Goal: Task Accomplishment & Management: Use online tool/utility

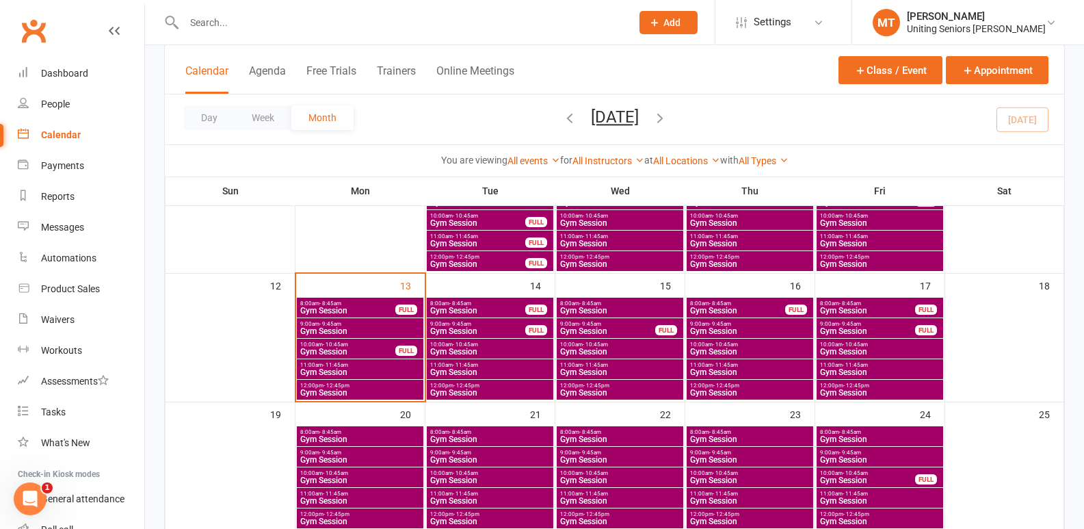
click at [370, 352] on span "Gym Session" at bounding box center [348, 352] width 96 height 8
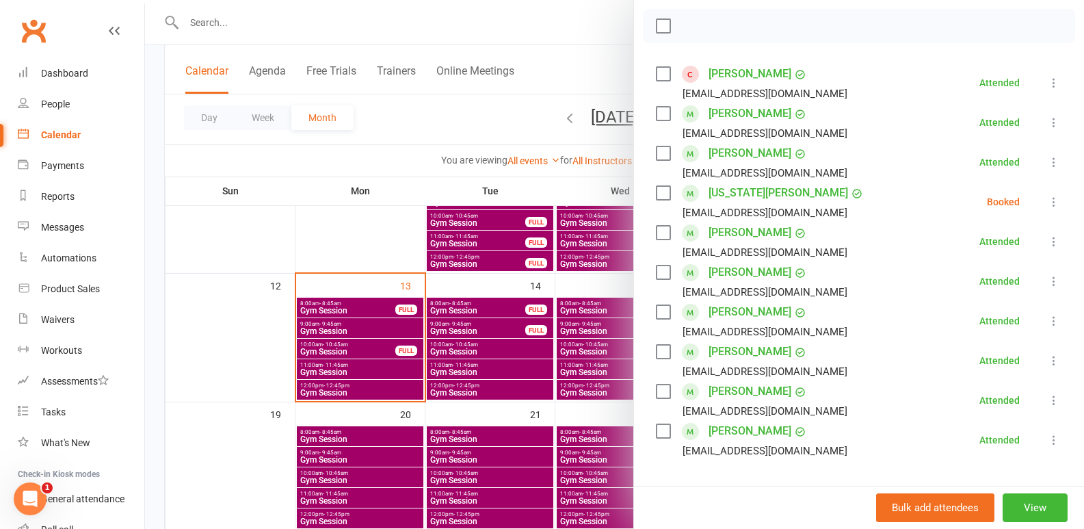
scroll to position [205, 0]
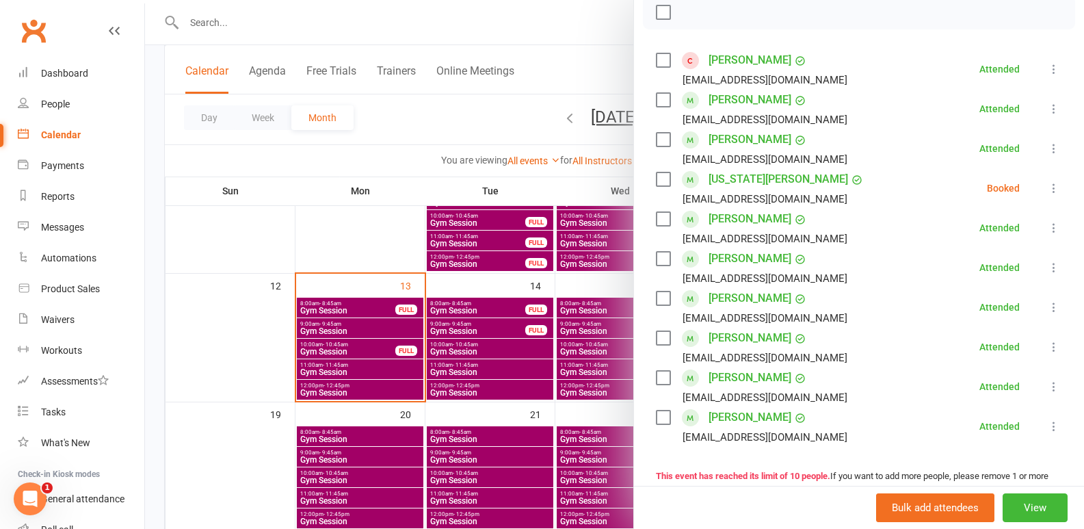
click at [1047, 187] on icon at bounding box center [1054, 188] width 14 height 14
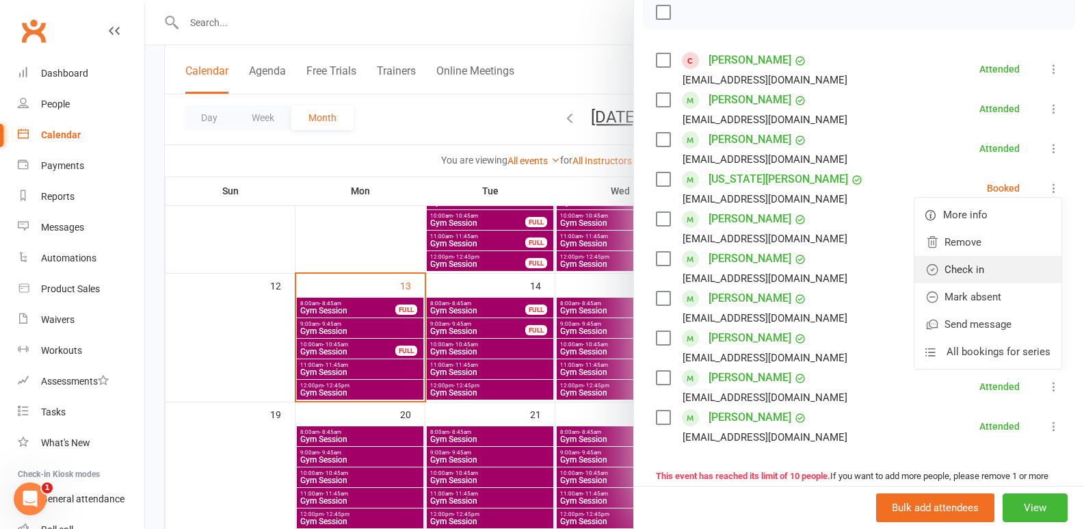
click at [993, 280] on link "Check in" at bounding box center [988, 269] width 147 height 27
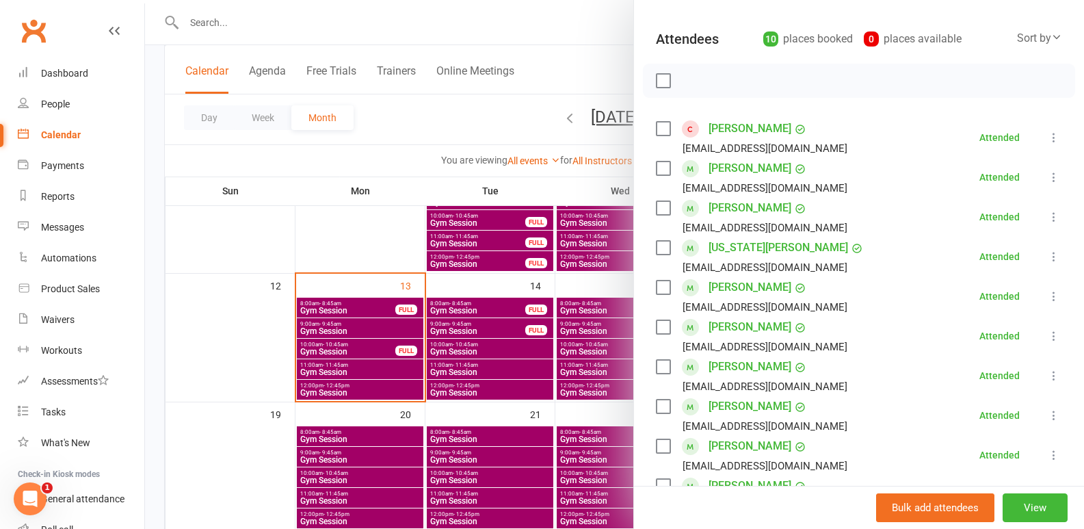
scroll to position [479, 0]
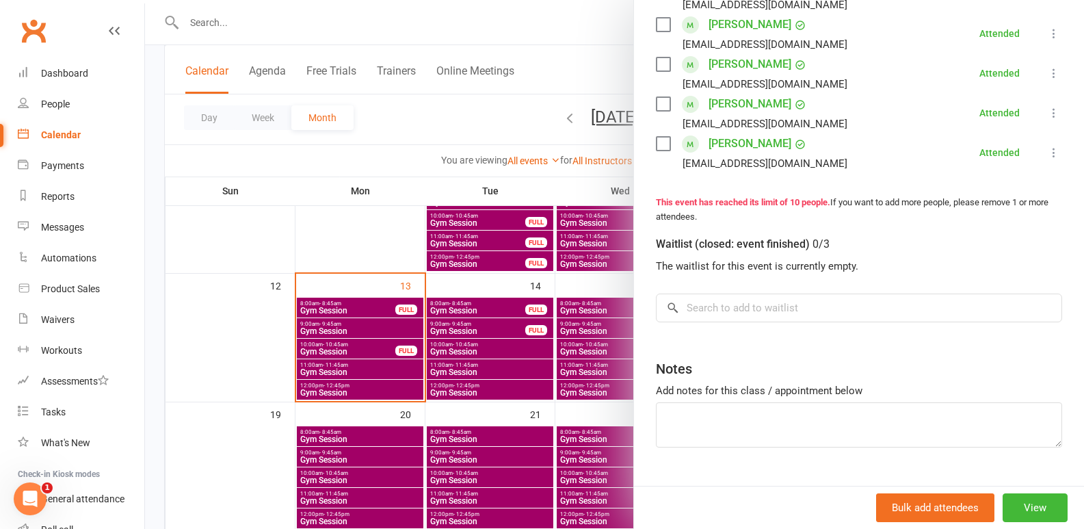
click at [326, 368] on div at bounding box center [614, 264] width 939 height 529
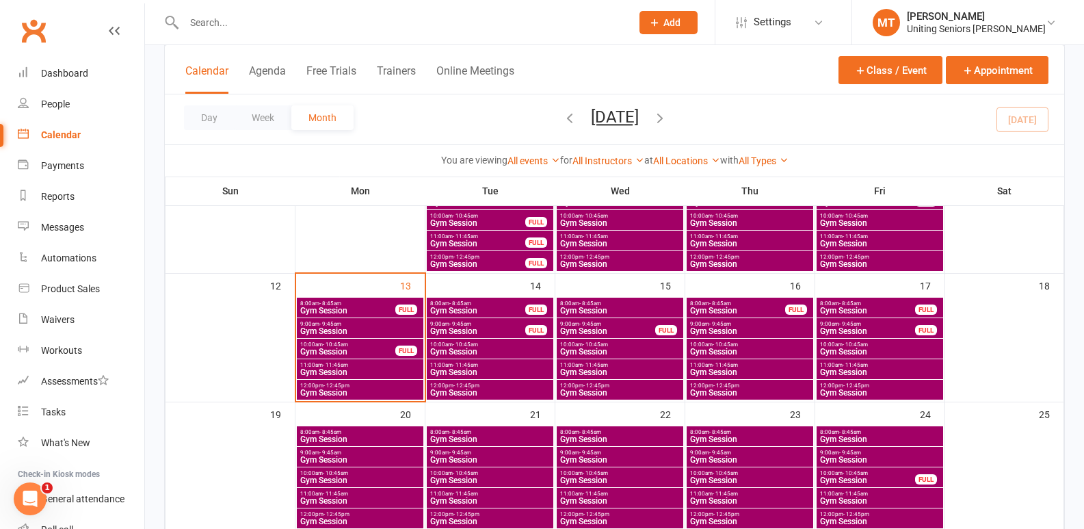
click at [330, 368] on span "Gym Session" at bounding box center [360, 372] width 121 height 8
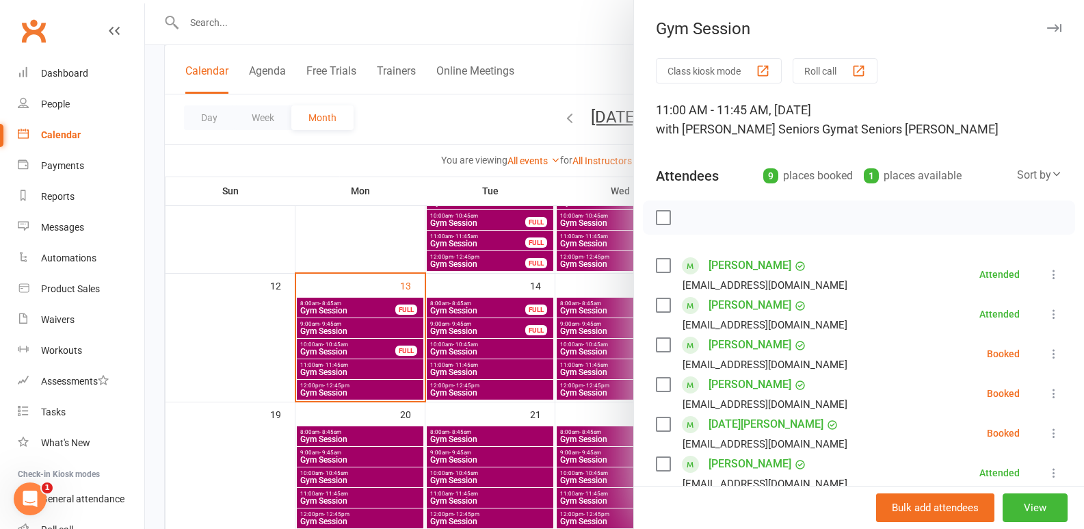
click at [525, 345] on div at bounding box center [614, 264] width 939 height 529
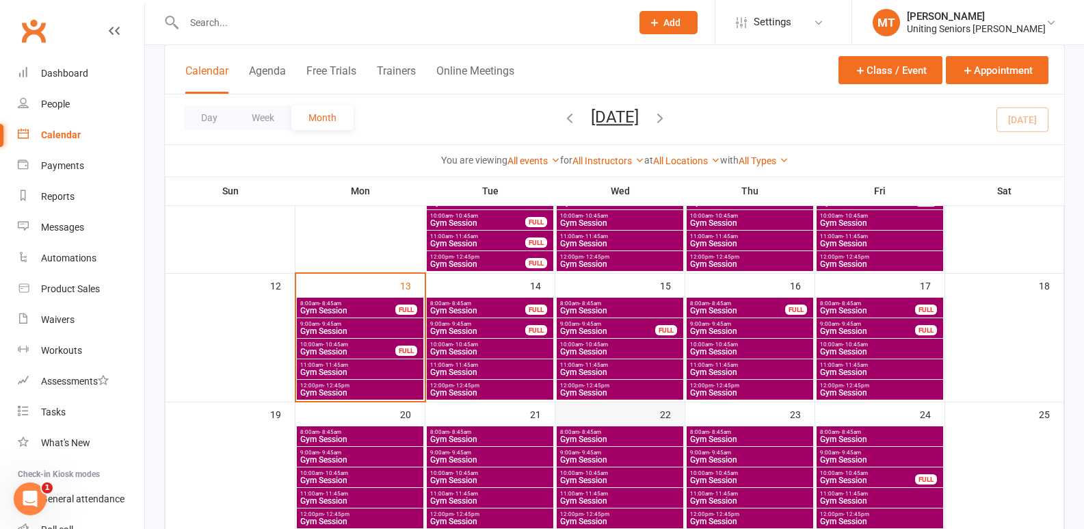
scroll to position [342, 0]
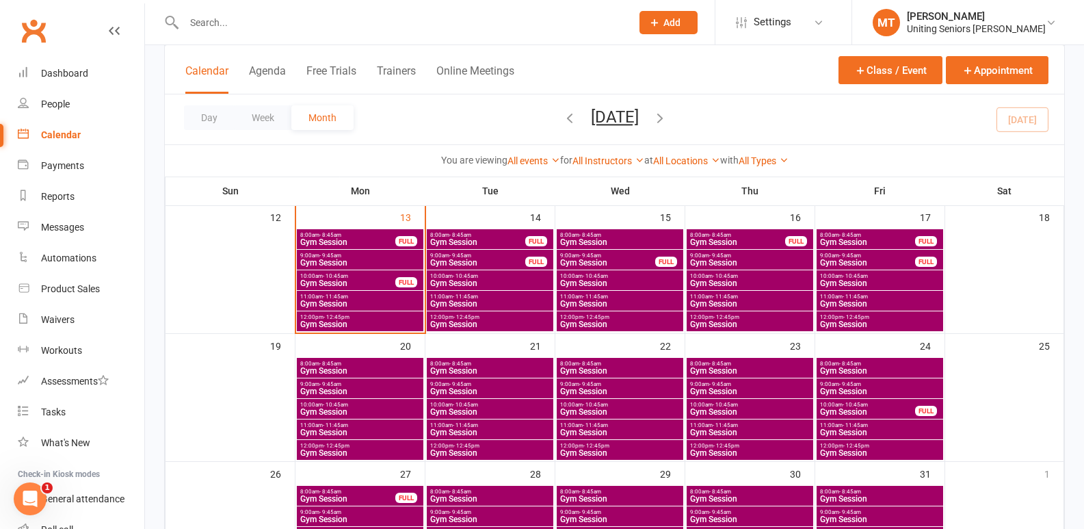
click at [343, 298] on span "- 11:45am" at bounding box center [335, 297] width 25 height 6
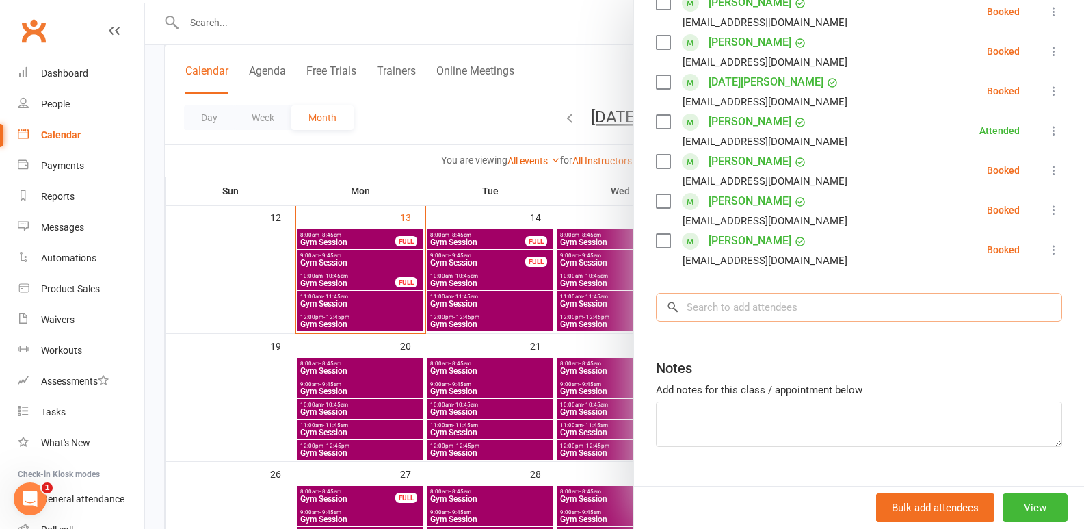
click at [738, 304] on input "search" at bounding box center [859, 307] width 406 height 29
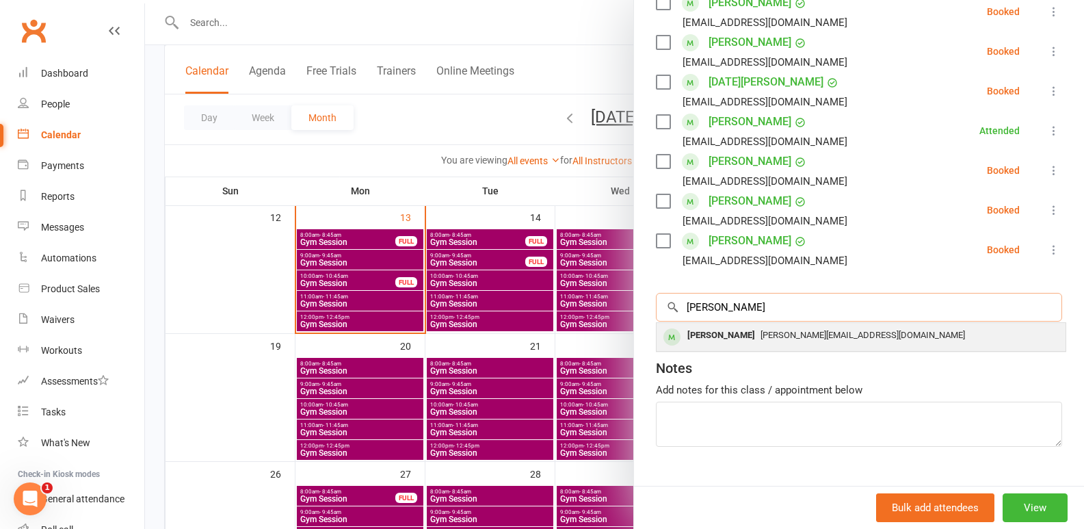
type input "[PERSON_NAME]"
click at [816, 337] on span "[PERSON_NAME][EMAIL_ADDRESS][DOMAIN_NAME]" at bounding box center [863, 335] width 205 height 10
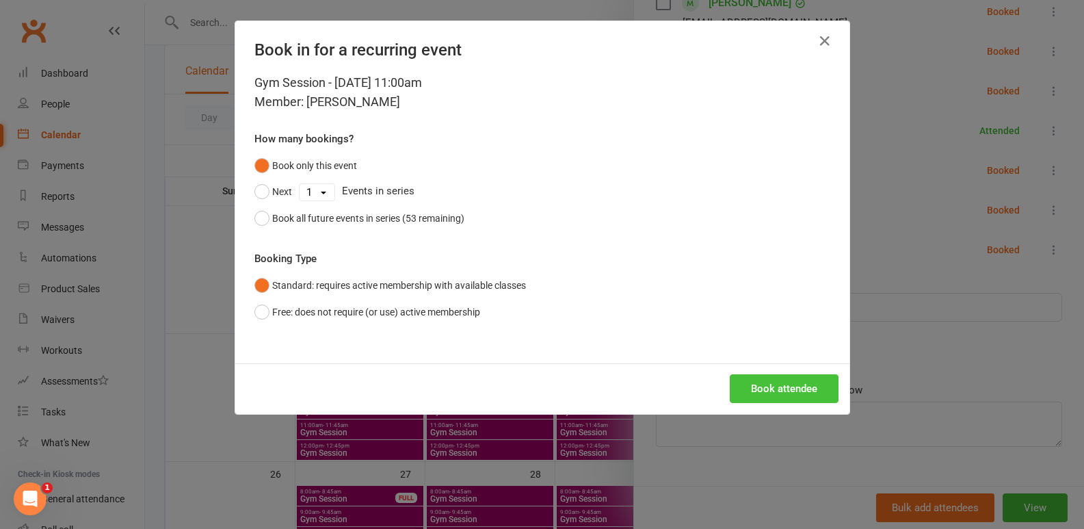
click at [806, 402] on button "Book attendee" at bounding box center [784, 388] width 109 height 29
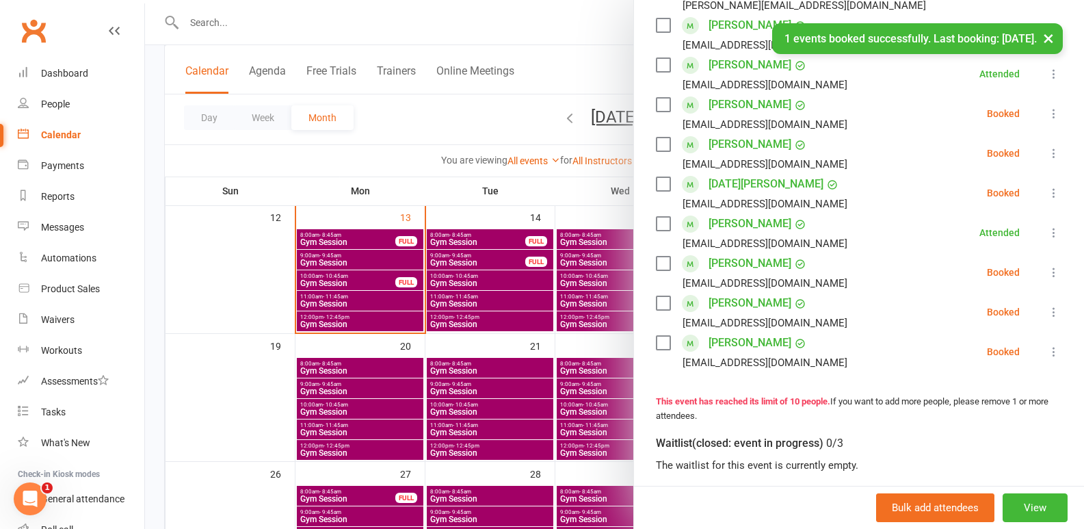
scroll to position [108, 0]
